Goal: Transaction & Acquisition: Purchase product/service

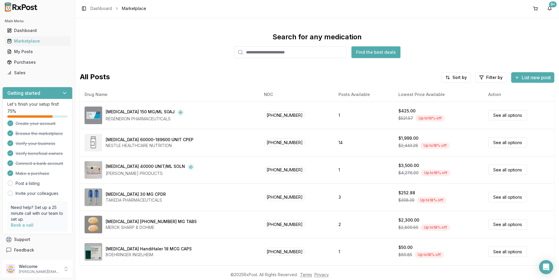
scroll to position [22, 0]
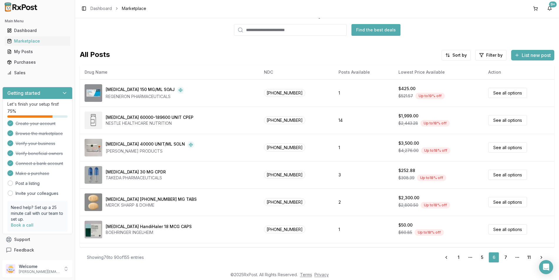
click at [259, 32] on input "search" at bounding box center [290, 30] width 113 height 12
type input "*"
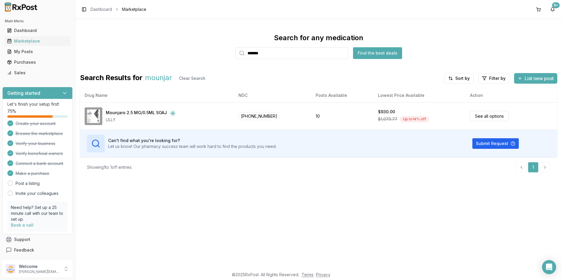
drag, startPoint x: 274, startPoint y: 53, endPoint x: 236, endPoint y: 53, distance: 38.5
click at [238, 53] on div "*******" at bounding box center [291, 53] width 113 height 12
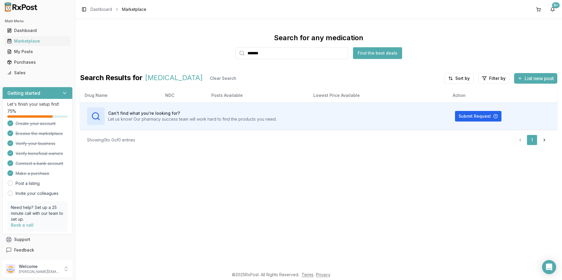
drag, startPoint x: 266, startPoint y: 53, endPoint x: 242, endPoint y: 53, distance: 23.8
click at [242, 53] on div "*******" at bounding box center [291, 53] width 113 height 12
drag, startPoint x: 273, startPoint y: 56, endPoint x: 239, endPoint y: 55, distance: 34.4
click at [239, 55] on div "*****" at bounding box center [291, 53] width 113 height 12
type input "*****"
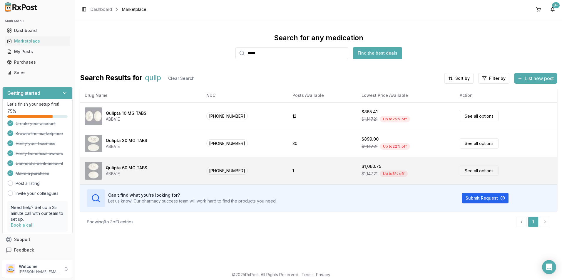
click at [364, 171] on div "$1,147.21 Up to 8 % off" at bounding box center [405, 173] width 88 height 9
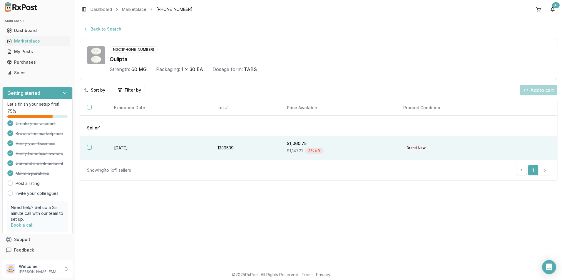
click at [90, 147] on button "button" at bounding box center [89, 147] width 5 height 5
click at [544, 87] on span "Add 1 to cart" at bounding box center [541, 90] width 26 height 7
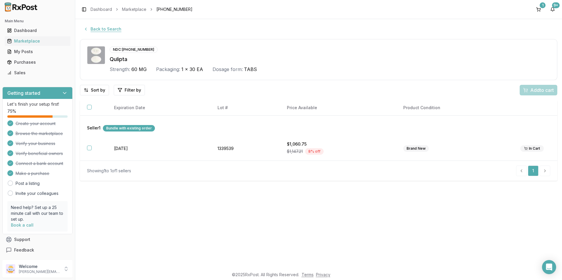
click at [92, 29] on button "Back to Search" at bounding box center [102, 29] width 45 height 11
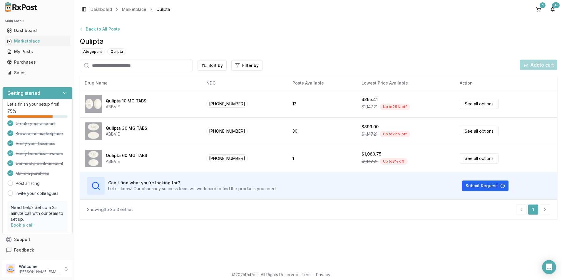
click at [102, 31] on button "Back to All Posts" at bounding box center [99, 29] width 48 height 11
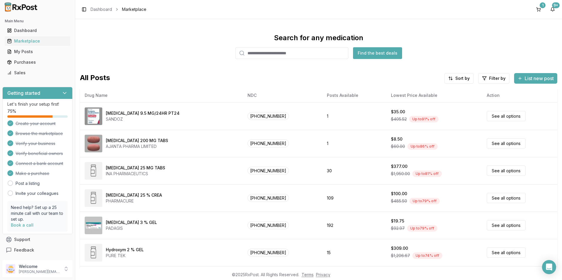
click at [253, 55] on input "search" at bounding box center [291, 53] width 113 height 12
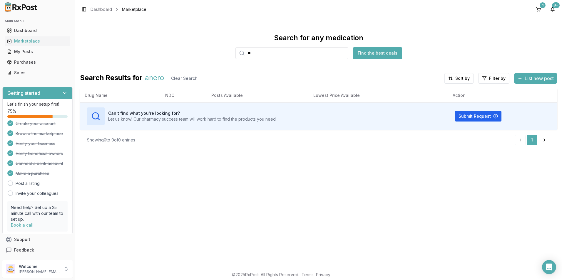
type input "*"
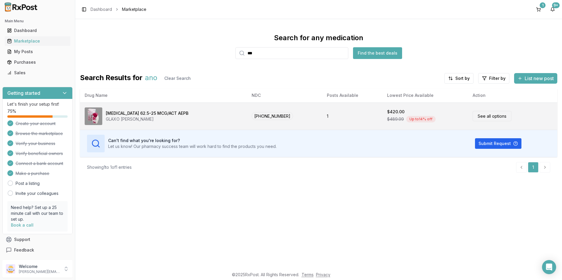
type input "***"
click at [98, 113] on img at bounding box center [94, 117] width 18 height 18
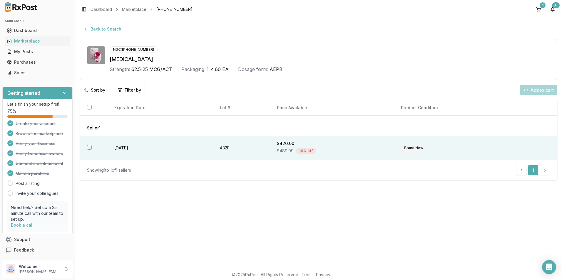
click at [84, 146] on th at bounding box center [93, 148] width 27 height 24
click at [532, 92] on span "Add 1 to cart" at bounding box center [541, 90] width 26 height 7
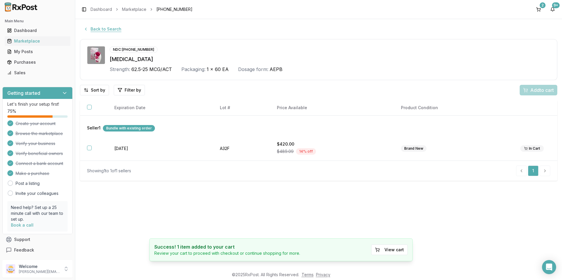
click at [112, 29] on button "Back to Search" at bounding box center [102, 29] width 45 height 11
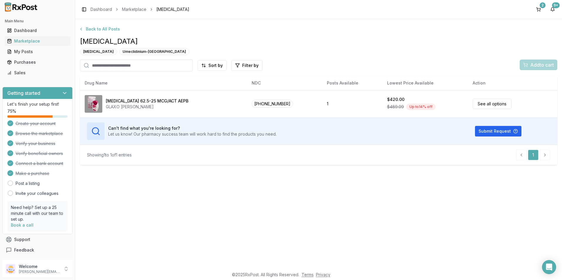
click at [121, 67] on input "search" at bounding box center [136, 66] width 113 height 12
type input "********"
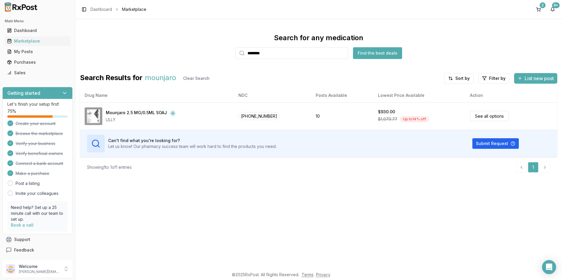
drag, startPoint x: 279, startPoint y: 57, endPoint x: 226, endPoint y: 49, distance: 53.8
click at [226, 49] on div "Search for any medication ******** Find the best deals" at bounding box center [318, 46] width 477 height 26
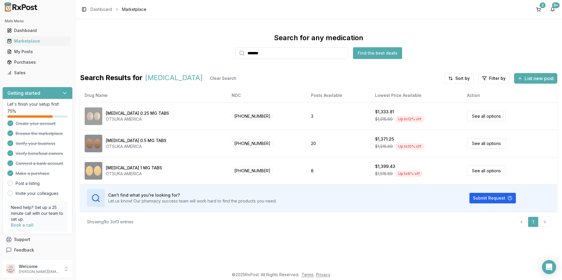
drag, startPoint x: 268, startPoint y: 51, endPoint x: 214, endPoint y: 53, distance: 53.5
click at [214, 53] on div "Search for any medication ******* Find the best deals" at bounding box center [318, 46] width 477 height 26
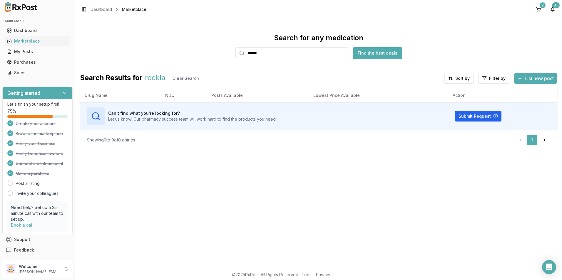
drag, startPoint x: 268, startPoint y: 53, endPoint x: 240, endPoint y: 53, distance: 27.6
click at [240, 53] on div "******" at bounding box center [291, 53] width 113 height 12
type input "********"
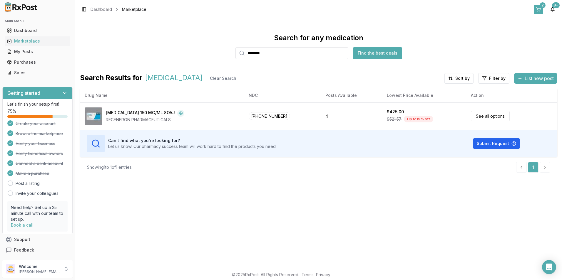
click at [542, 8] on div "2" at bounding box center [542, 5] width 6 height 6
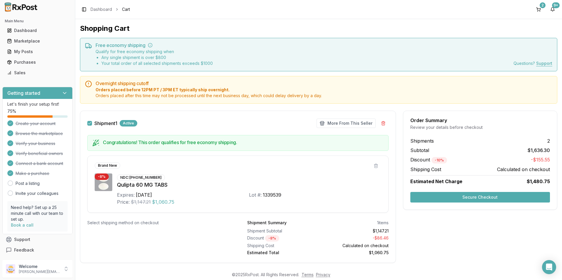
scroll to position [29, 0]
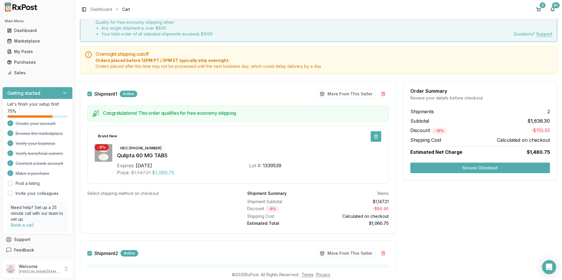
click at [377, 135] on button at bounding box center [375, 136] width 11 height 11
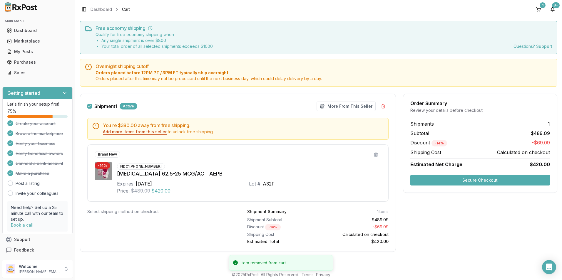
click at [132, 133] on button "Add more items from this seller" at bounding box center [135, 132] width 64 height 6
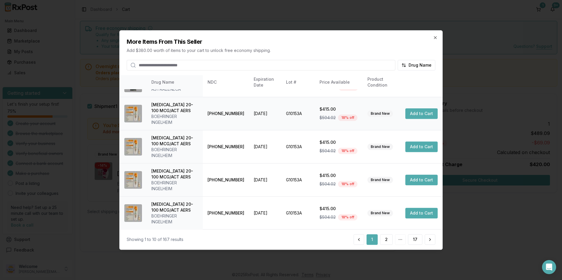
scroll to position [168, 0]
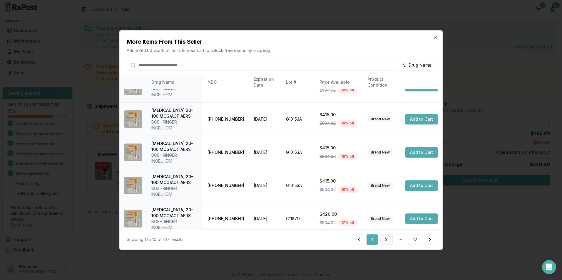
click at [385, 237] on button "2" at bounding box center [386, 239] width 13 height 11
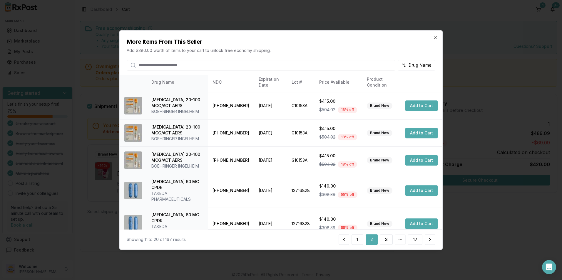
scroll to position [133, 0]
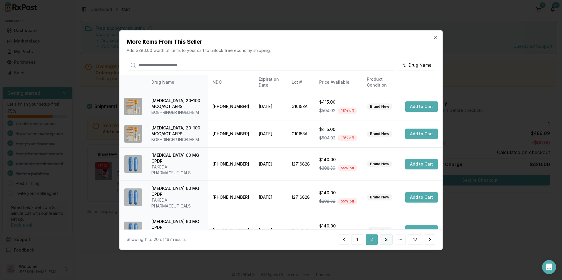
click at [385, 238] on button "3" at bounding box center [386, 239] width 13 height 11
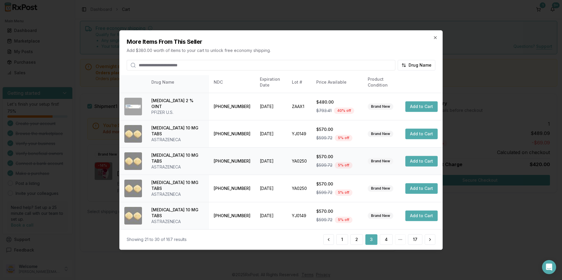
scroll to position [139, 0]
click at [386, 237] on button "4" at bounding box center [386, 239] width 13 height 11
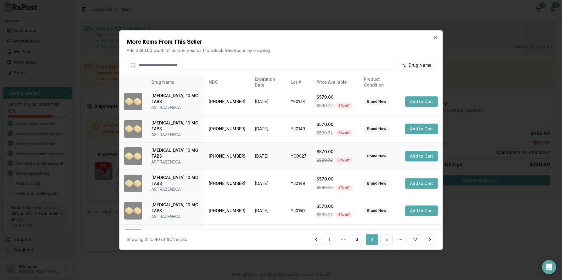
scroll to position [133, 0]
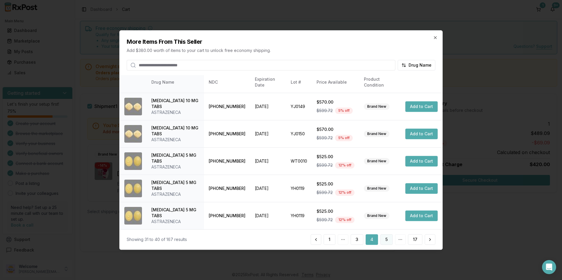
click at [389, 238] on button "5" at bounding box center [386, 239] width 12 height 11
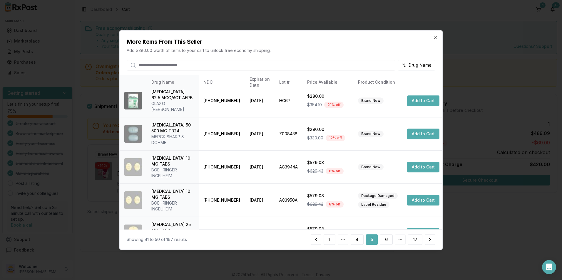
scroll to position [171, 0]
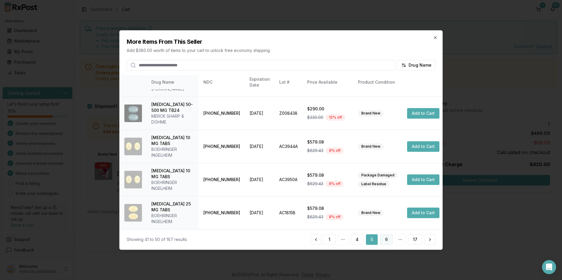
click at [388, 241] on button "6" at bounding box center [386, 239] width 13 height 11
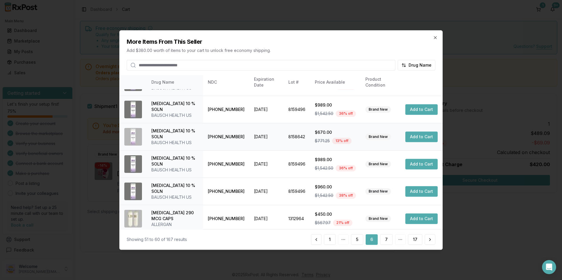
scroll to position [133, 0]
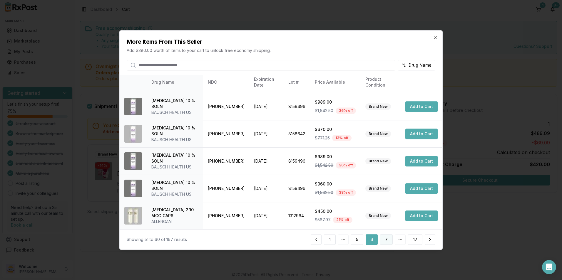
click at [385, 239] on button "7" at bounding box center [386, 239] width 13 height 11
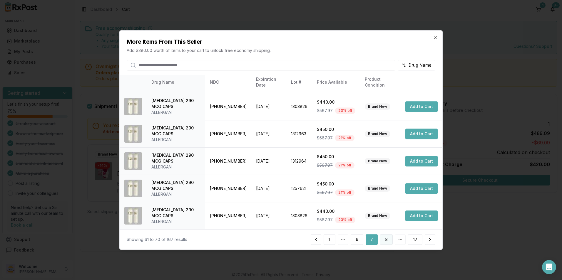
click at [387, 240] on button "8" at bounding box center [386, 239] width 13 height 11
click at [388, 241] on button "9" at bounding box center [386, 239] width 13 height 11
click at [385, 239] on button "10" at bounding box center [385, 239] width 14 height 11
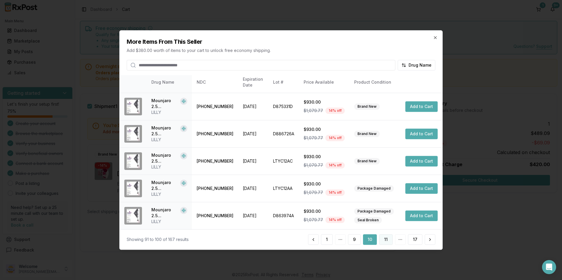
click at [385, 239] on button "11" at bounding box center [386, 239] width 14 height 11
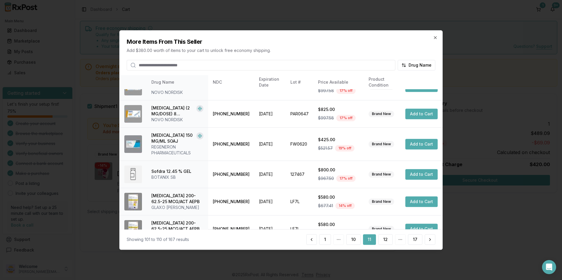
scroll to position [145, 0]
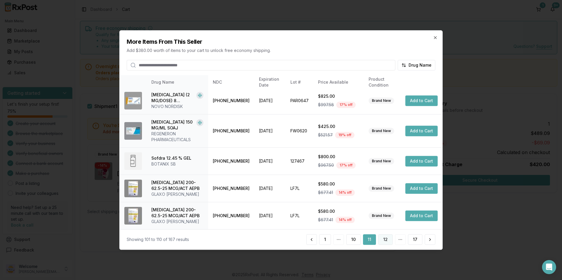
click at [386, 238] on button "12" at bounding box center [385, 239] width 14 height 11
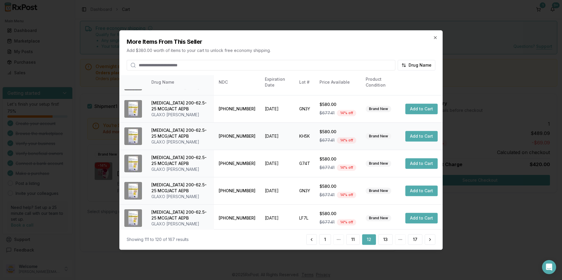
scroll to position [133, 0]
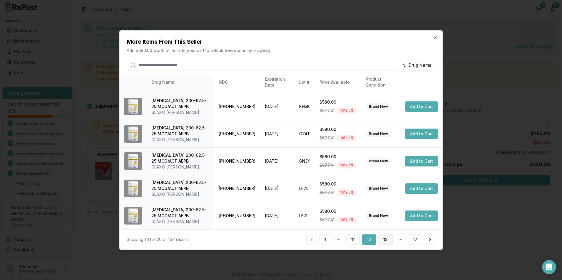
click at [382, 239] on button "13" at bounding box center [385, 239] width 14 height 11
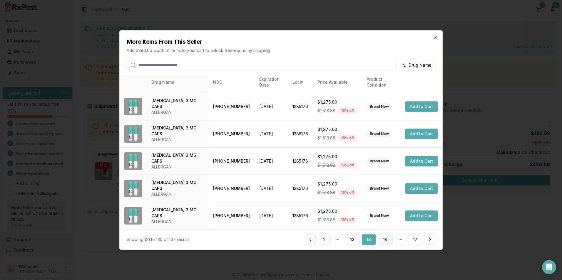
click at [386, 239] on button "14" at bounding box center [385, 239] width 15 height 11
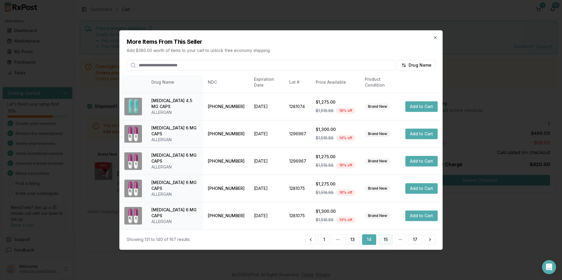
click at [385, 238] on button "15" at bounding box center [385, 239] width 14 height 11
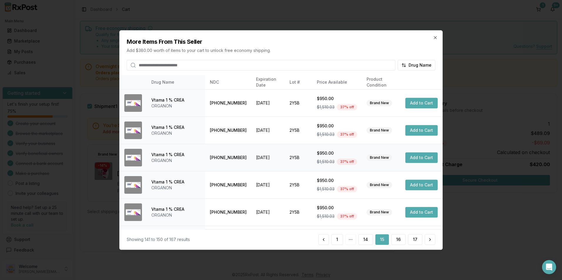
scroll to position [134, 0]
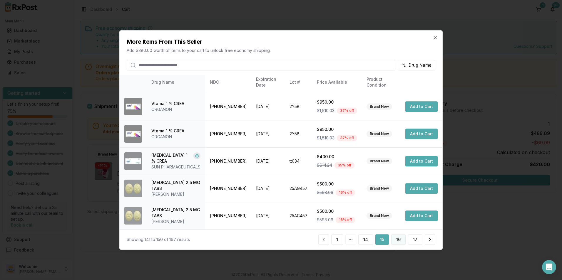
click at [397, 238] on button "16" at bounding box center [398, 239] width 14 height 11
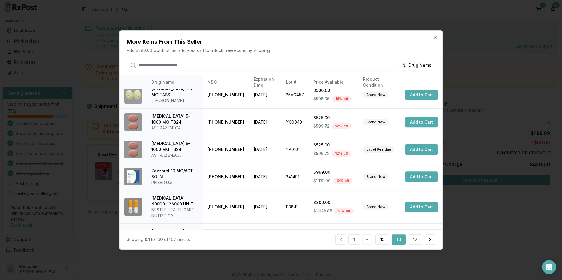
scroll to position [145, 0]
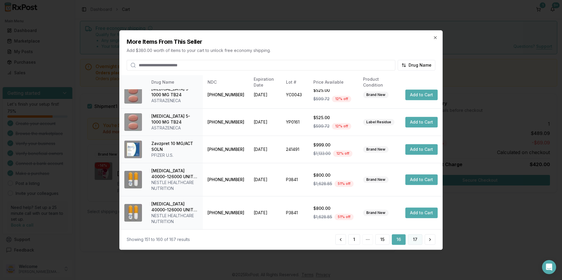
click at [412, 238] on button "17" at bounding box center [415, 239] width 14 height 11
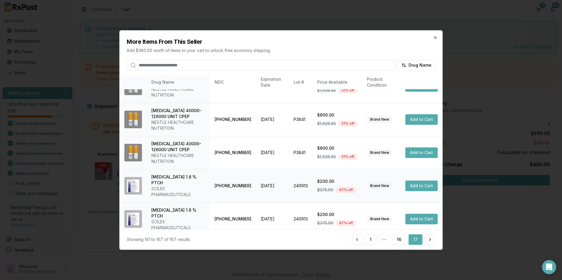
scroll to position [45, 0]
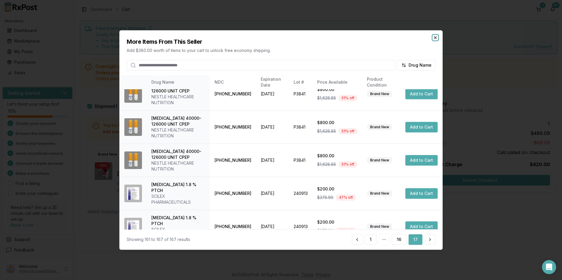
click at [436, 37] on icon "button" at bounding box center [435, 37] width 2 height 2
